Goal: Navigation & Orientation: Find specific page/section

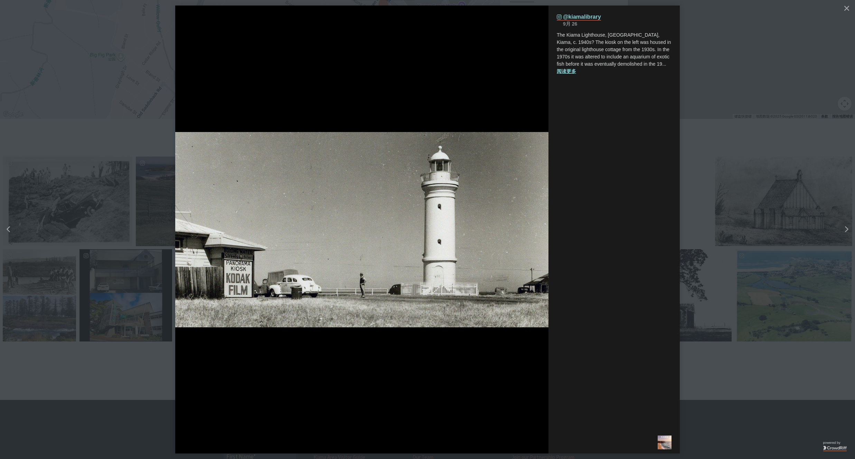
scroll to position [192, 854]
click at [754, 142] on button "details for image" at bounding box center [427, 229] width 855 height 459
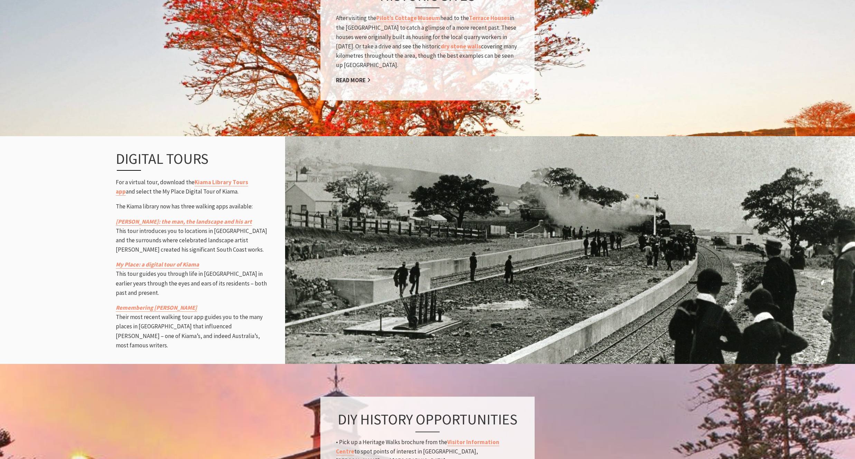
scroll to position [895, 0]
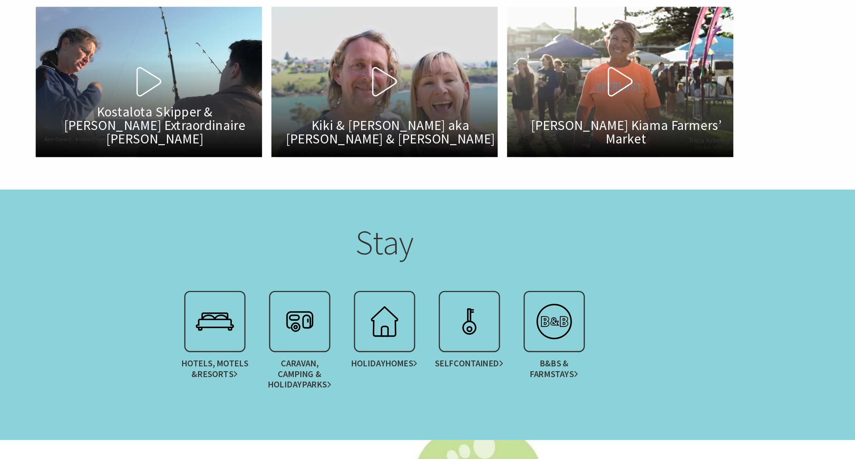
scroll to position [1208, 0]
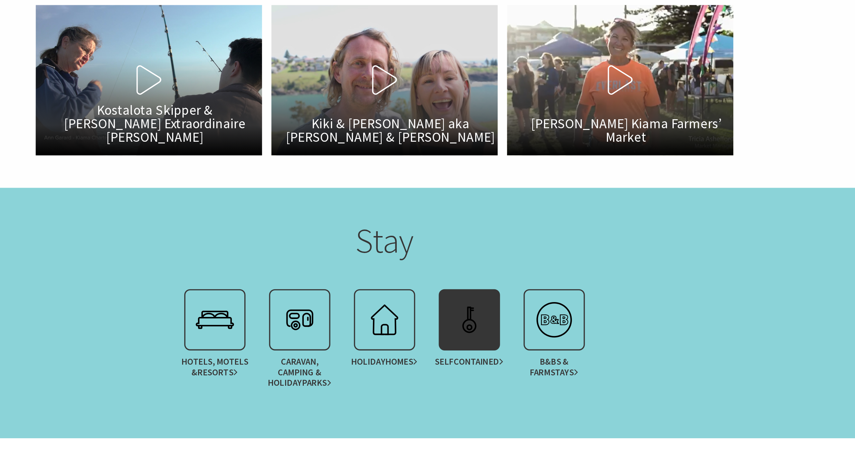
click at [469, 377] on img at bounding box center [478, 377] width 28 height 28
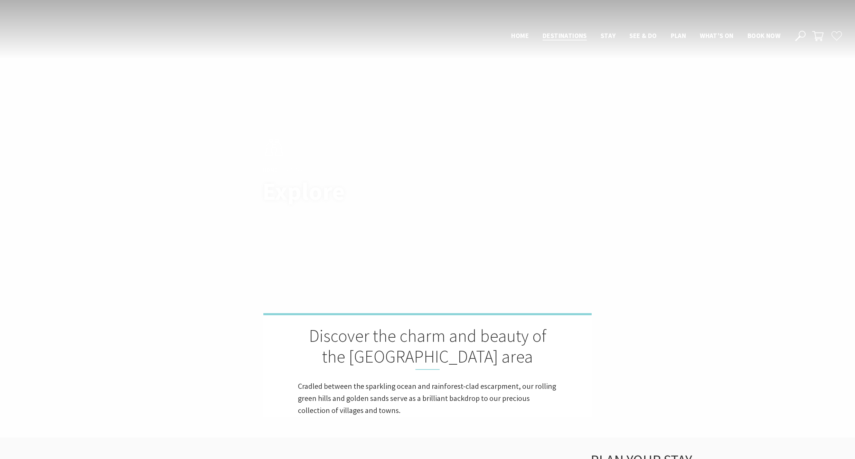
scroll to position [1208, 0]
